Goal: Browse casually: Explore the website without a specific task or goal

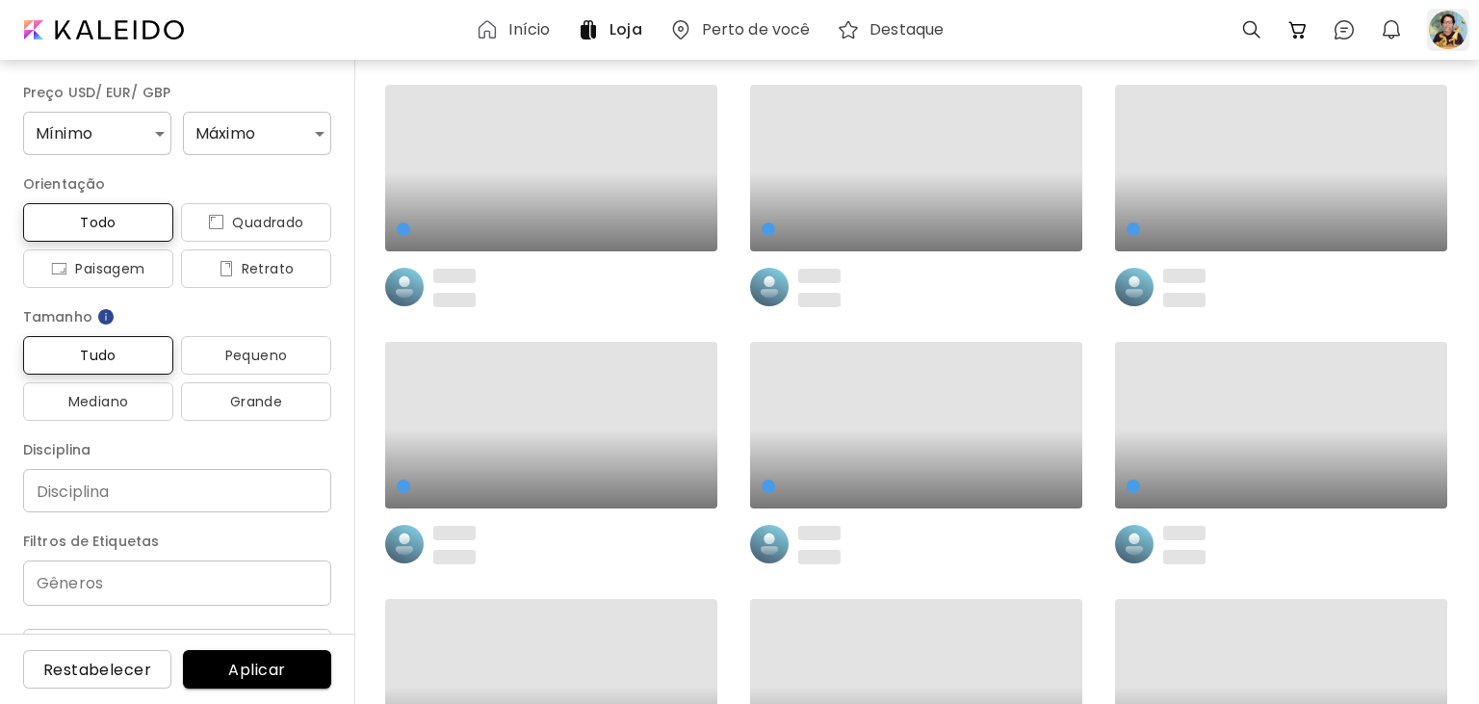
click at [1447, 37] on div at bounding box center [1448, 30] width 42 height 42
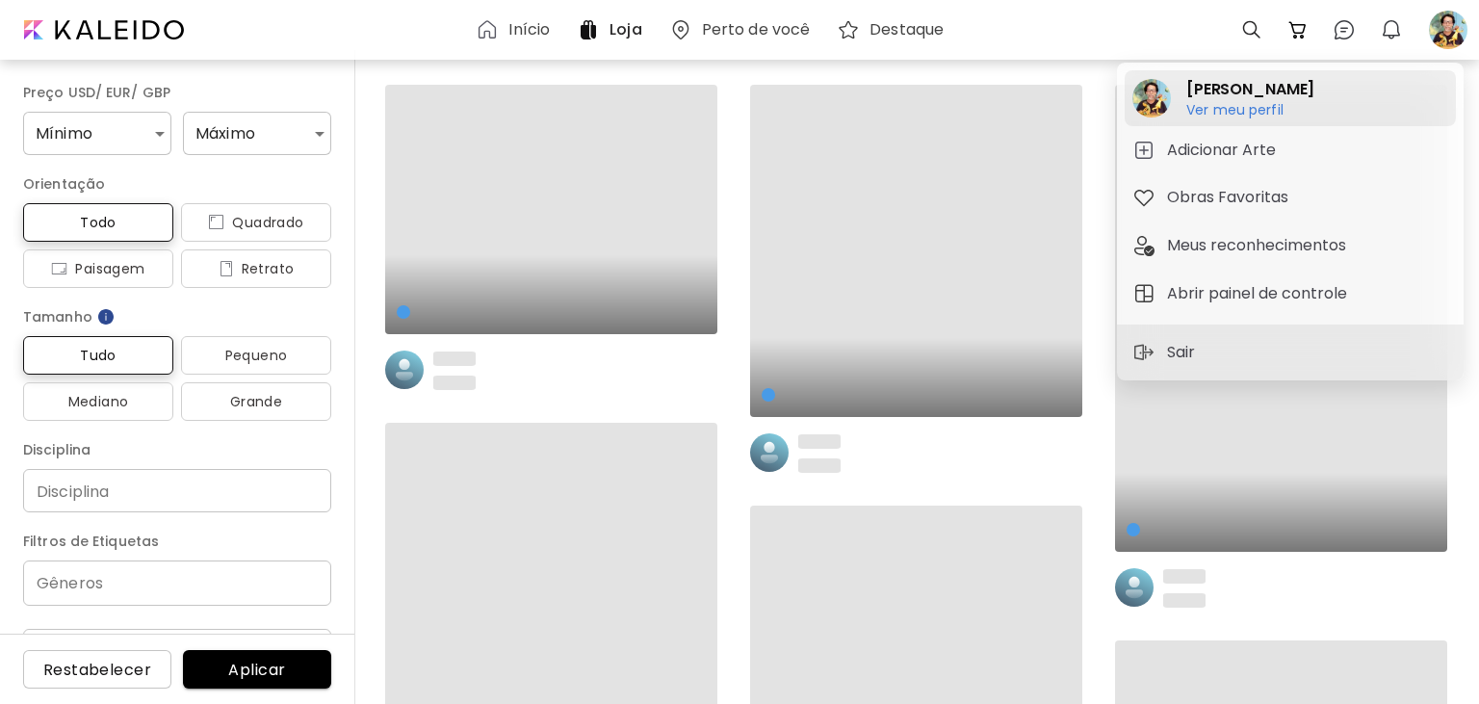
click at [1272, 110] on h6 "Ver meu perfil" at bounding box center [1251, 109] width 128 height 17
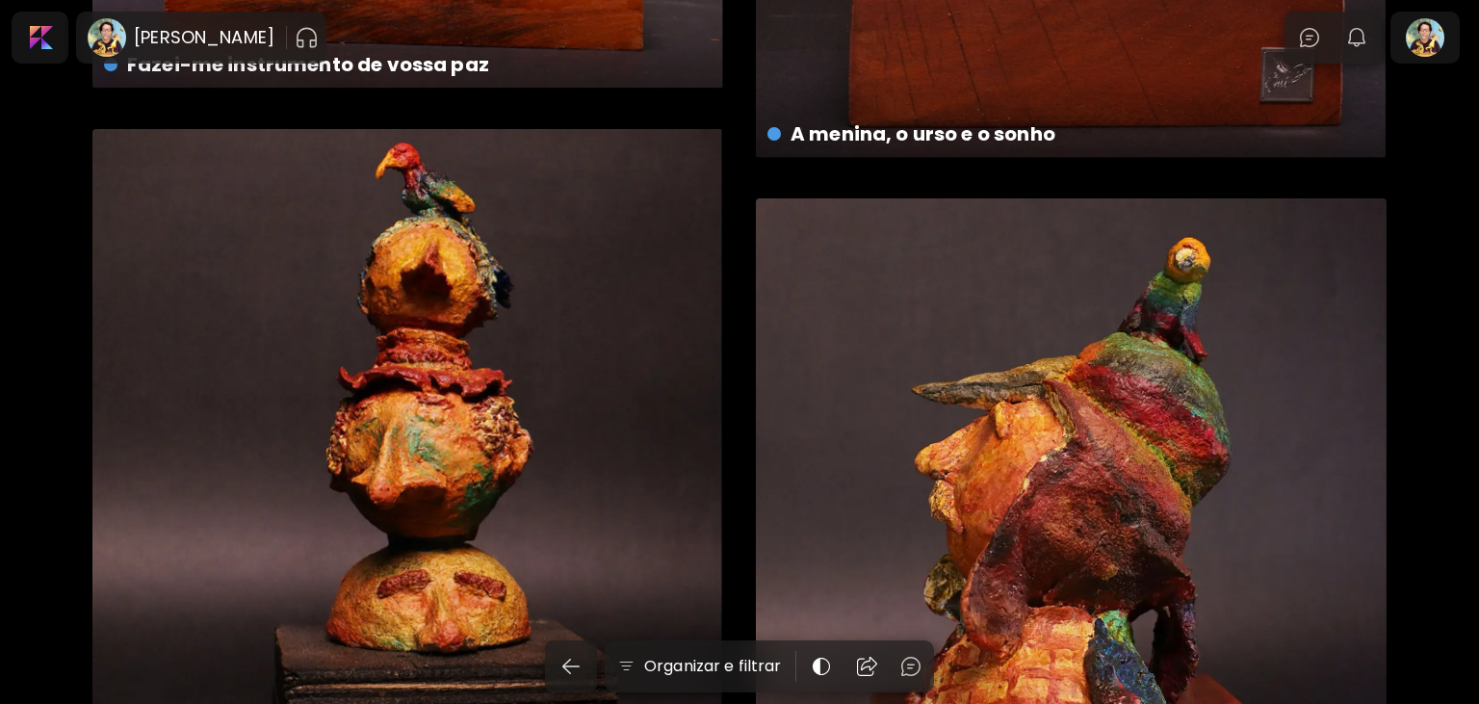
scroll to position [6563, 0]
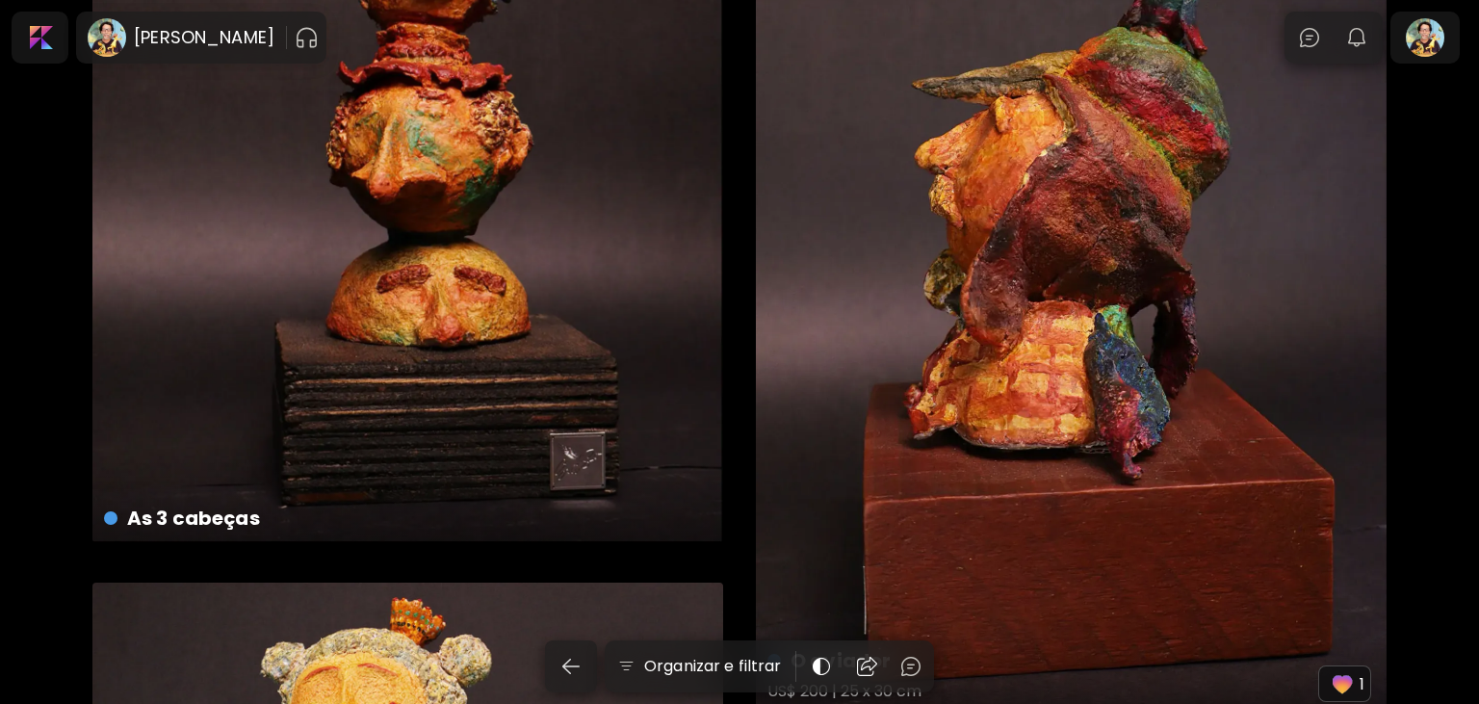
click at [1346, 425] on div "O aviador US$ 200 | 25 x 30 cm 1" at bounding box center [1071, 305] width 631 height 824
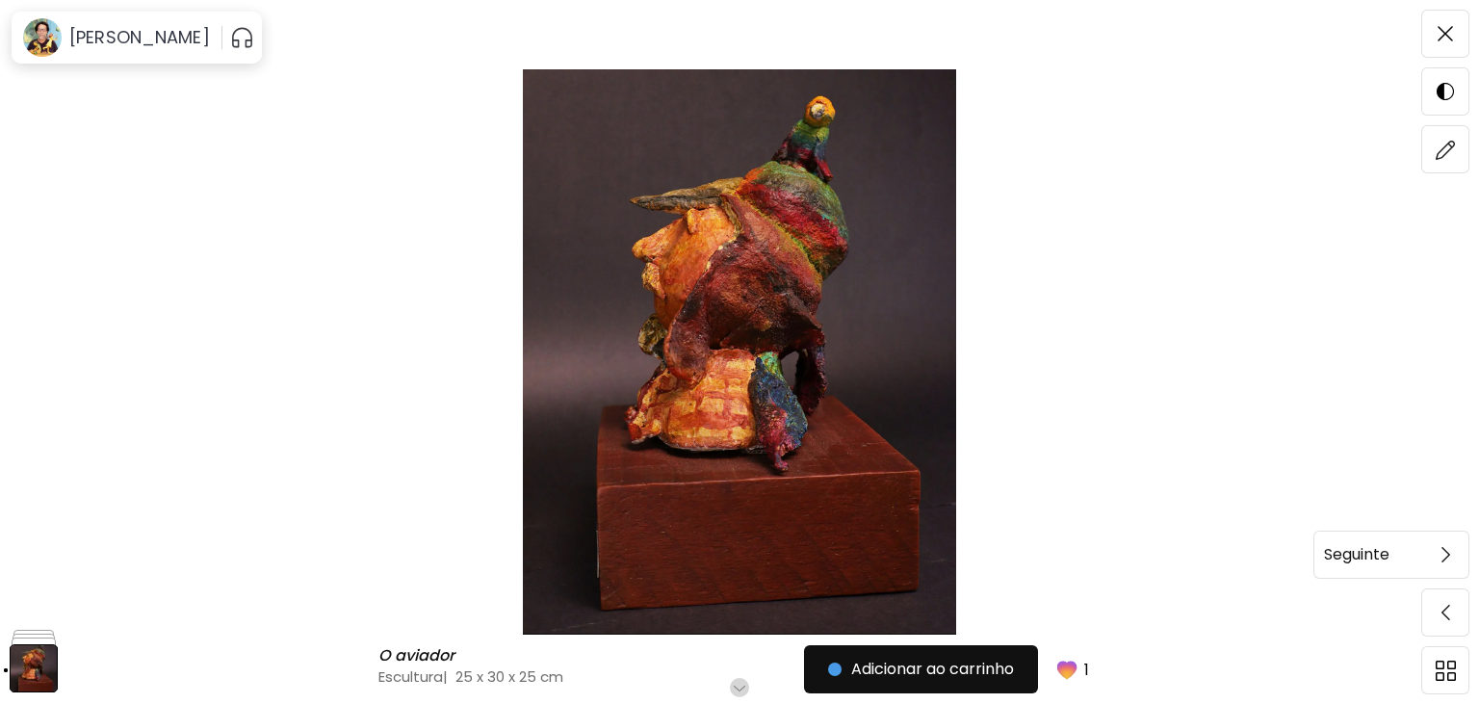
click at [1450, 564] on span at bounding box center [1445, 555] width 40 height 40
